Goal: Navigation & Orientation: Find specific page/section

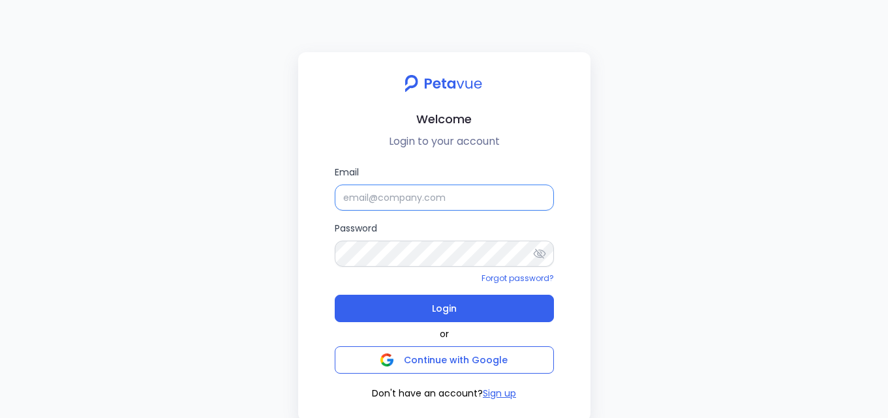
click at [498, 191] on input "Email" at bounding box center [444, 198] width 219 height 26
paste input "[EMAIL_ADDRESS][DOMAIN_NAME]"
type input "[EMAIL_ADDRESS][DOMAIN_NAME]"
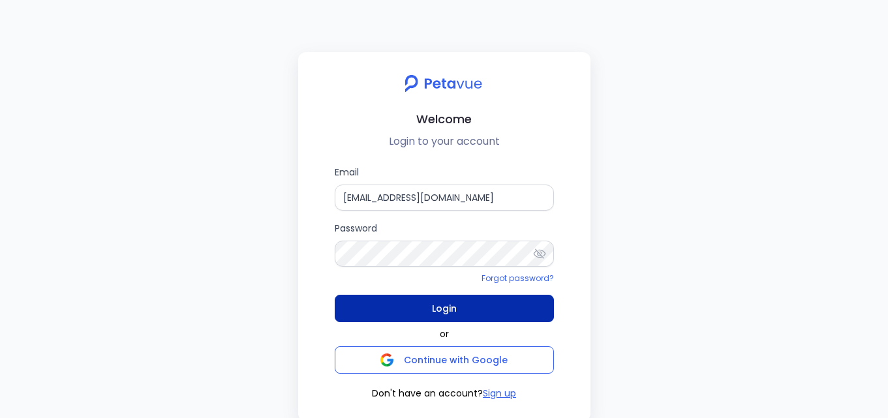
click at [525, 301] on button "Login" at bounding box center [444, 308] width 219 height 27
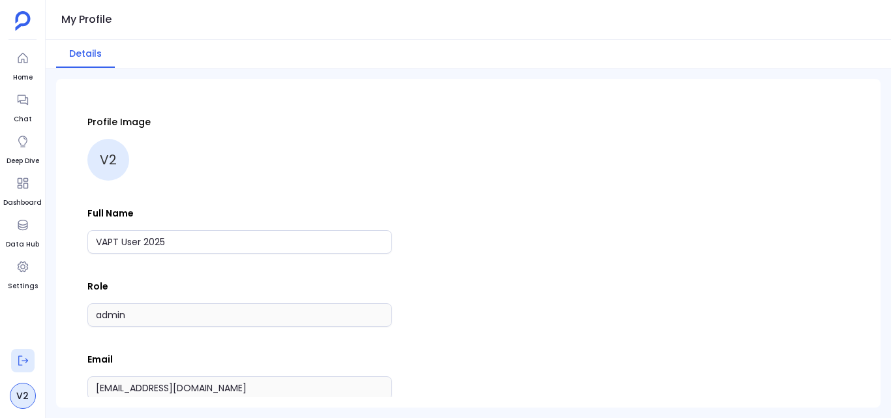
click at [23, 364] on icon at bounding box center [22, 360] width 13 height 13
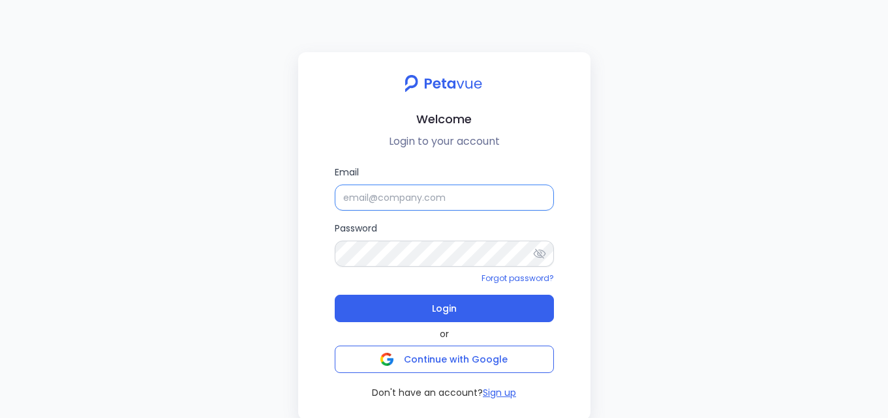
click at [539, 194] on input "Email" at bounding box center [444, 198] width 219 height 26
paste input "[EMAIL_ADDRESS][DOMAIN_NAME]"
type input "[EMAIL_ADDRESS][DOMAIN_NAME]"
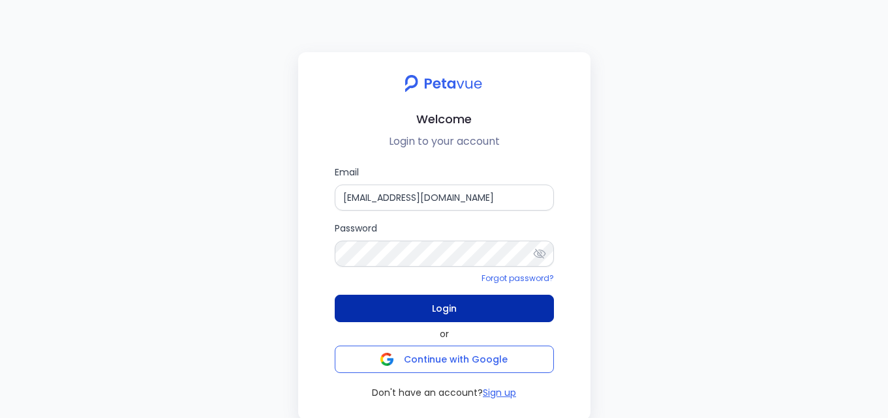
click at [507, 314] on button "Login" at bounding box center [444, 308] width 219 height 27
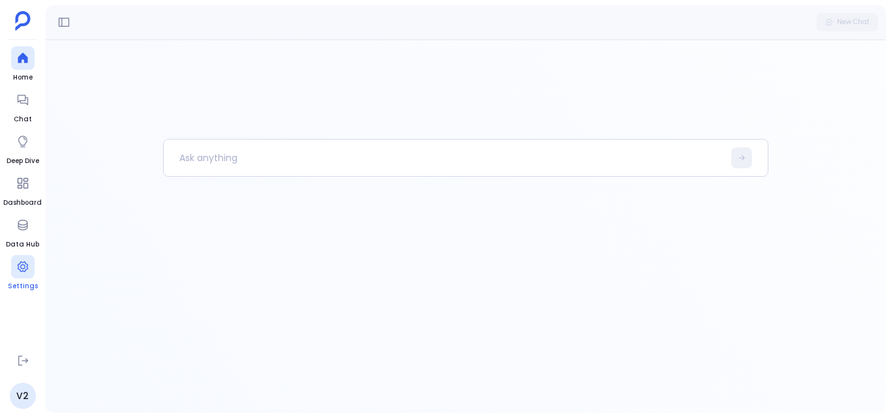
click at [18, 274] on div at bounding box center [22, 266] width 23 height 23
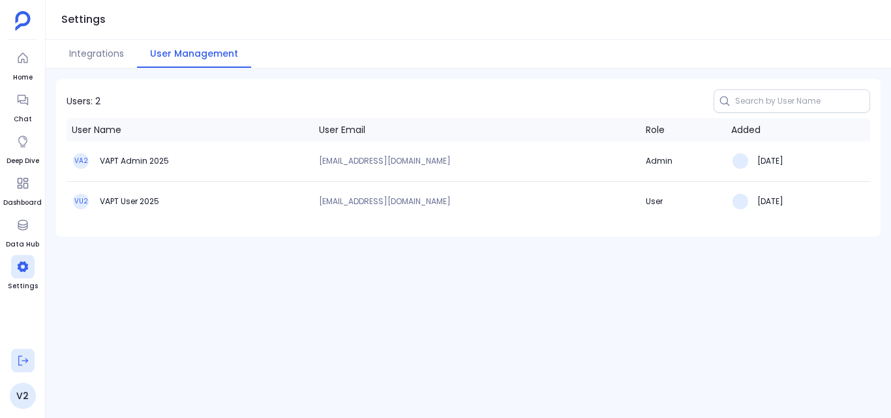
click at [28, 363] on icon at bounding box center [22, 360] width 13 height 13
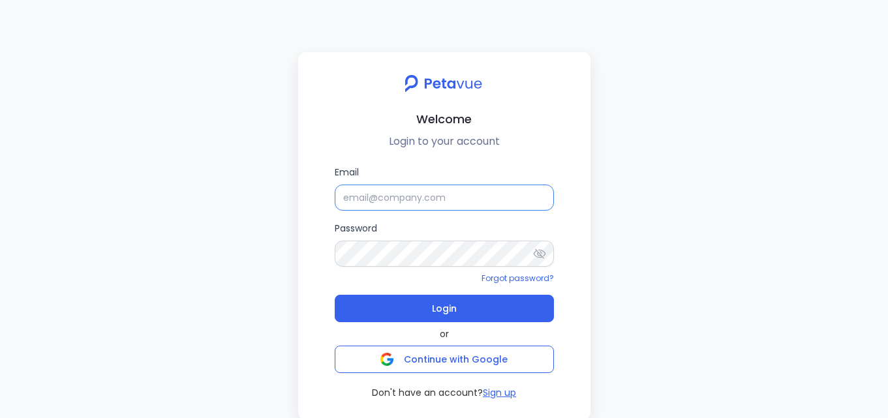
click at [430, 196] on input "Email" at bounding box center [444, 198] width 219 height 26
paste input "[EMAIL_ADDRESS][DOMAIN_NAME]"
type input "[EMAIL_ADDRESS][DOMAIN_NAME]"
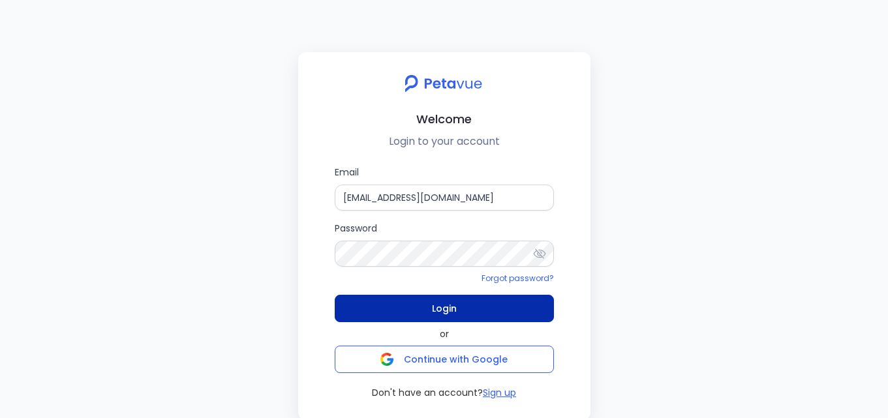
click at [511, 313] on button "Login" at bounding box center [444, 308] width 219 height 27
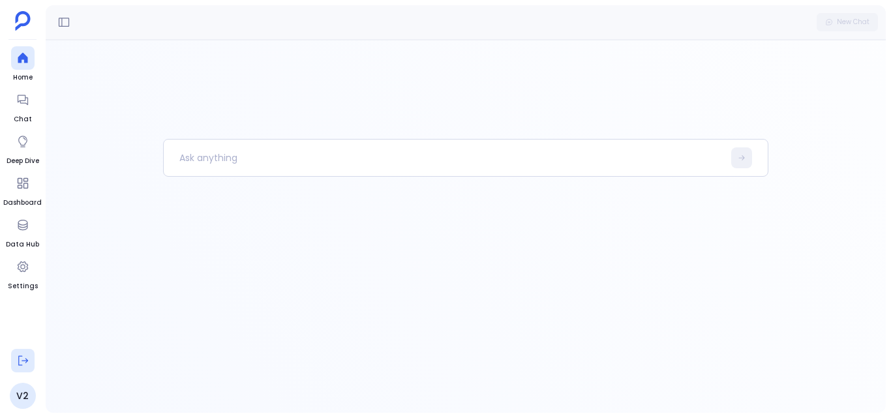
click at [23, 358] on icon at bounding box center [22, 360] width 13 height 13
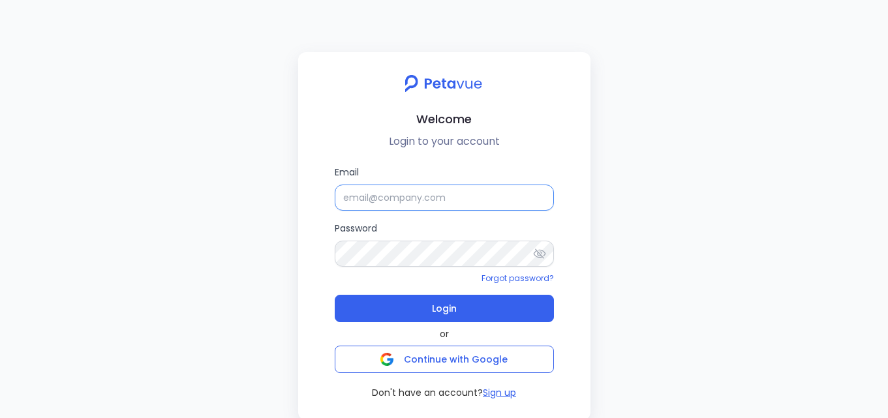
click at [465, 194] on input "Email" at bounding box center [444, 198] width 219 height 26
paste input "[EMAIL_ADDRESS][DOMAIN_NAME]"
type input "[EMAIL_ADDRESS][DOMAIN_NAME]"
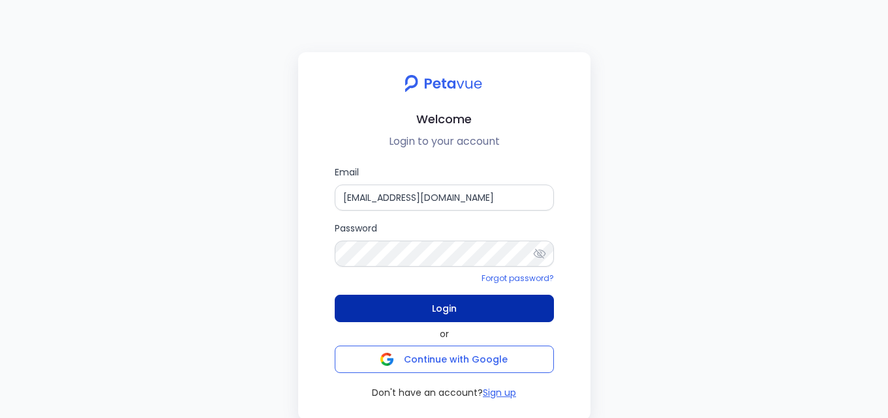
click at [518, 312] on button "Login" at bounding box center [444, 308] width 219 height 27
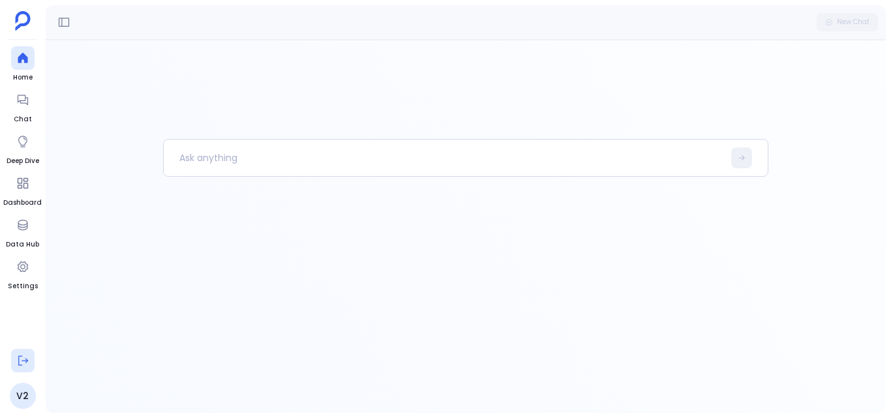
click at [19, 353] on button at bounding box center [22, 360] width 23 height 23
